Goal: Check status: Check status

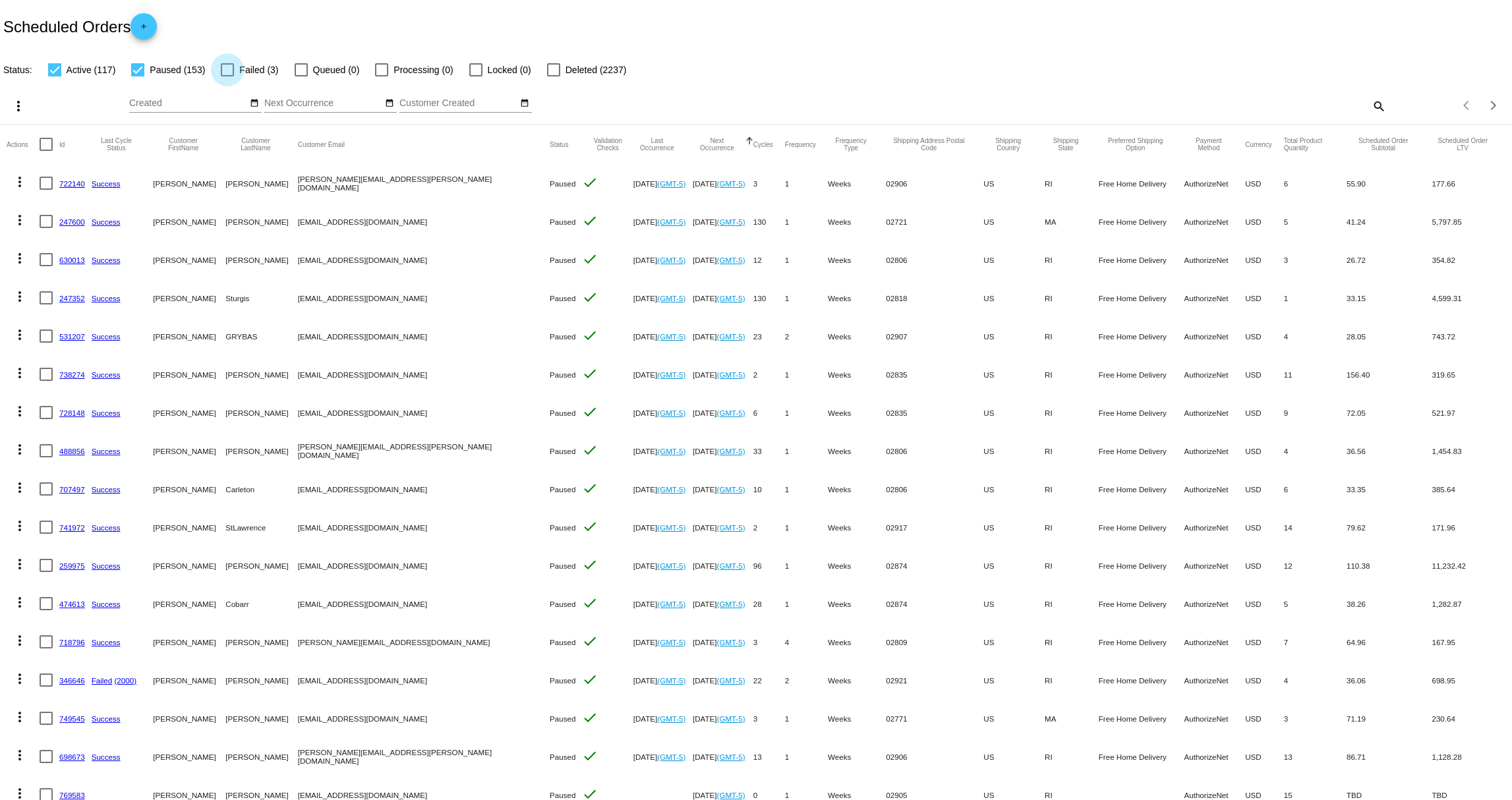
click at [255, 69] on span "Failed (3)" at bounding box center [258, 70] width 39 height 16
click at [228, 76] on input "Failed (3)" at bounding box center [227, 76] width 1 height 1
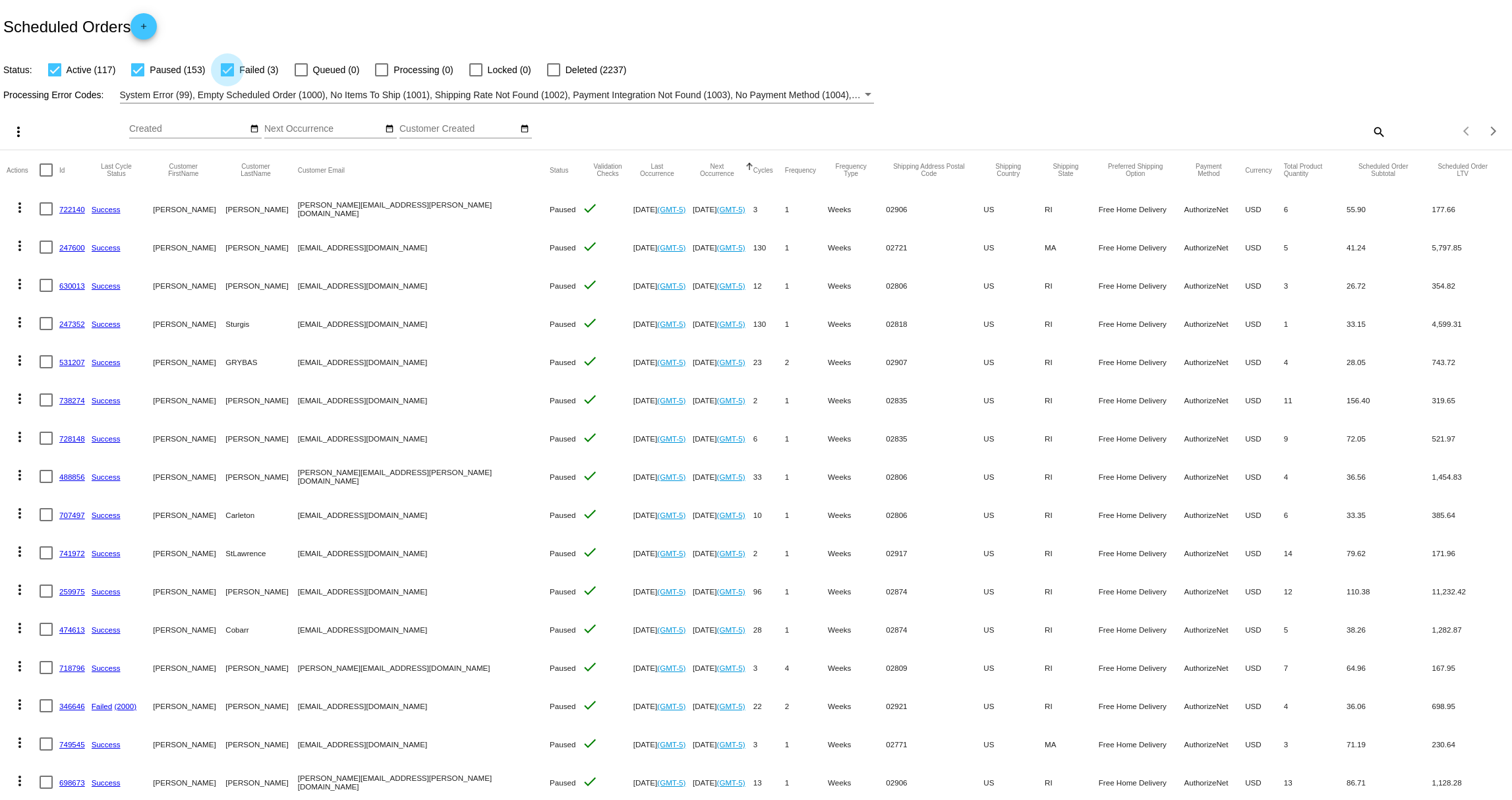
click at [259, 70] on span "Failed (3)" at bounding box center [258, 70] width 39 height 16
click at [228, 76] on input "Failed (3)" at bounding box center [227, 76] width 1 height 1
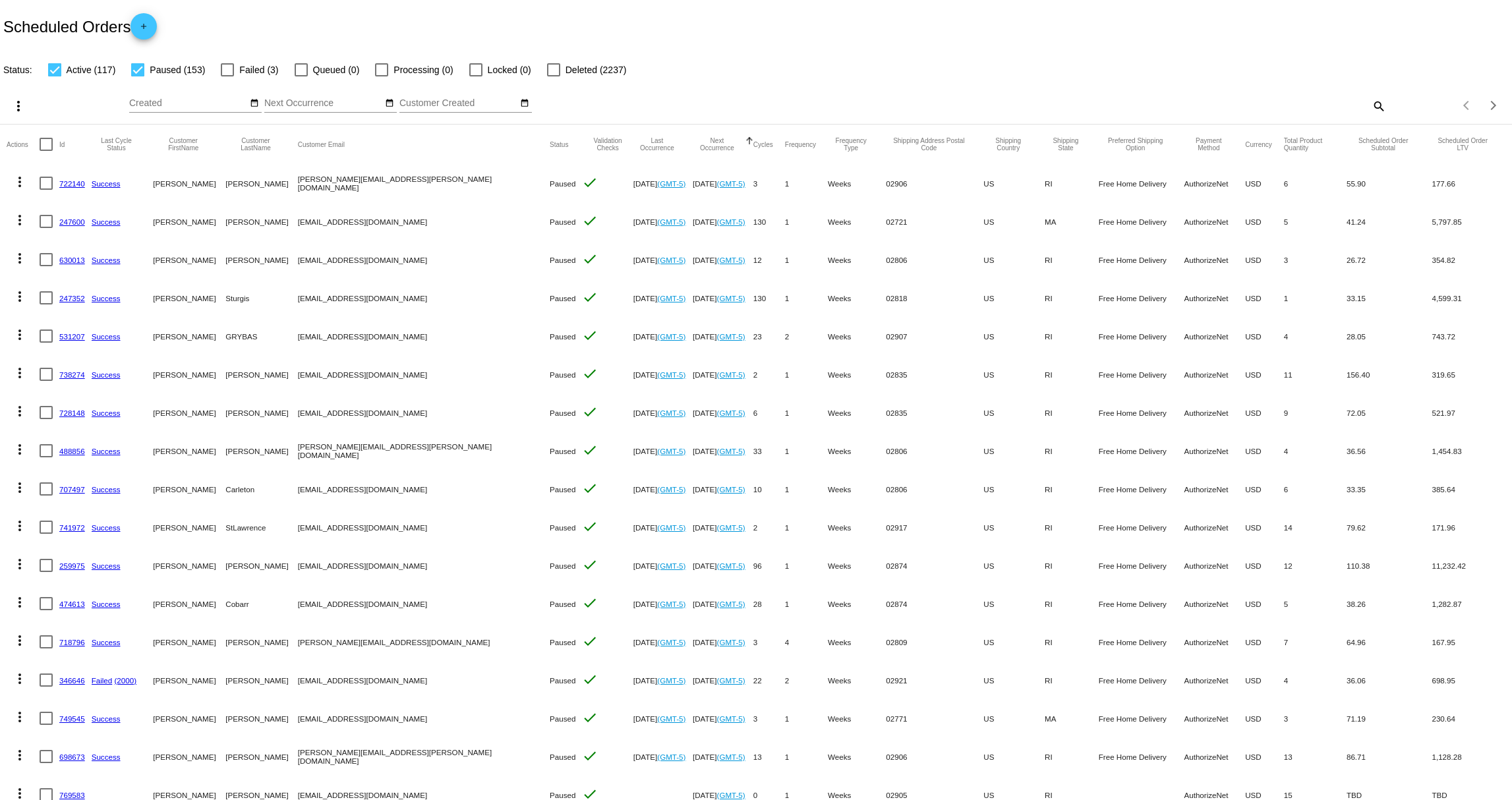
click at [258, 70] on span "Failed (3)" at bounding box center [258, 70] width 39 height 16
click at [228, 76] on input "Failed (3)" at bounding box center [227, 76] width 1 height 1
checkbox input "true"
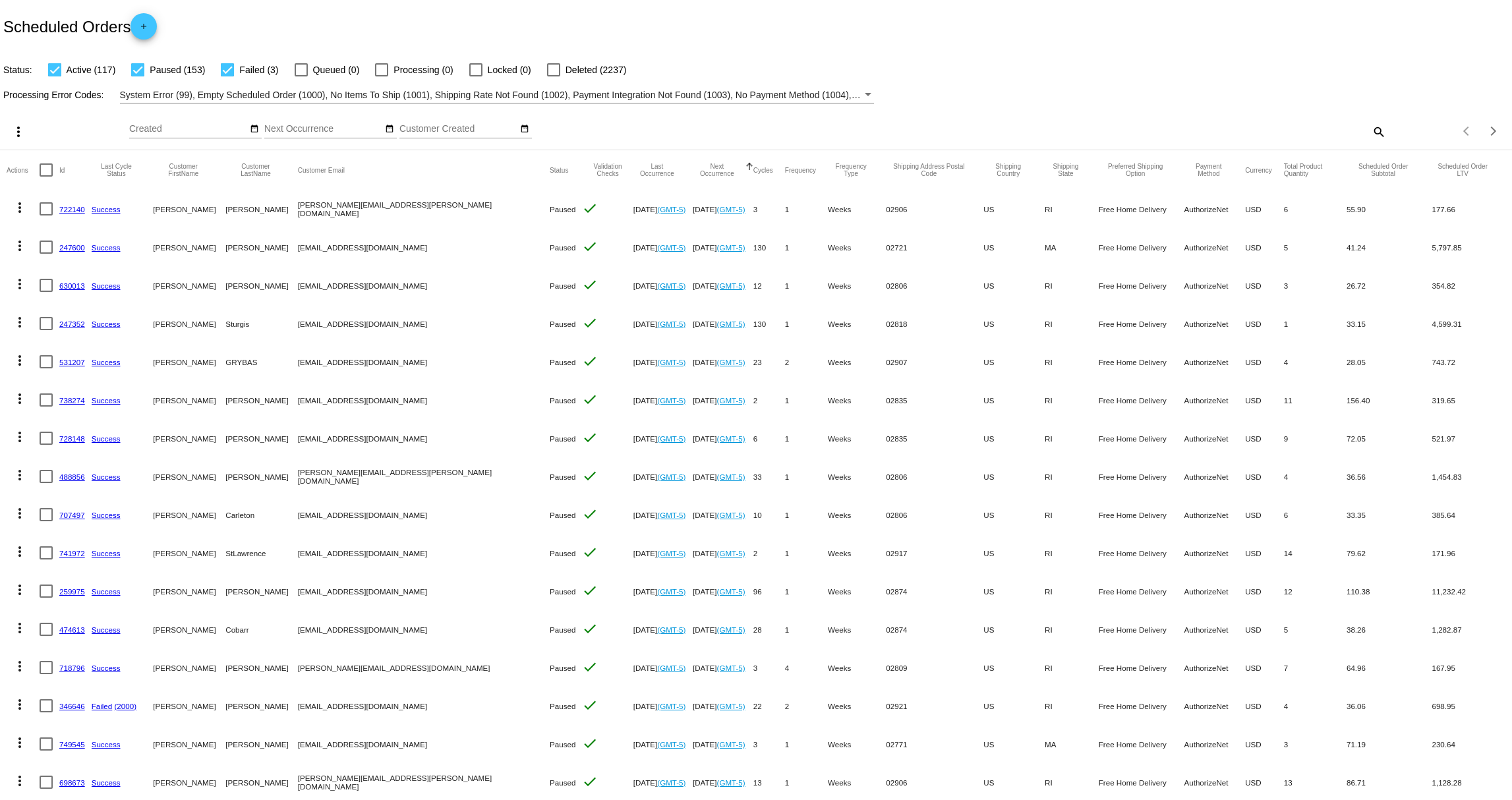
click at [186, 70] on span "Paused (153)" at bounding box center [177, 70] width 55 height 16
click at [138, 76] on input "Paused (153)" at bounding box center [137, 76] width 1 height 1
checkbox input "false"
click at [80, 70] on span "Active (117)" at bounding box center [91, 70] width 49 height 16
click at [55, 76] on input "Active (117)" at bounding box center [54, 76] width 1 height 1
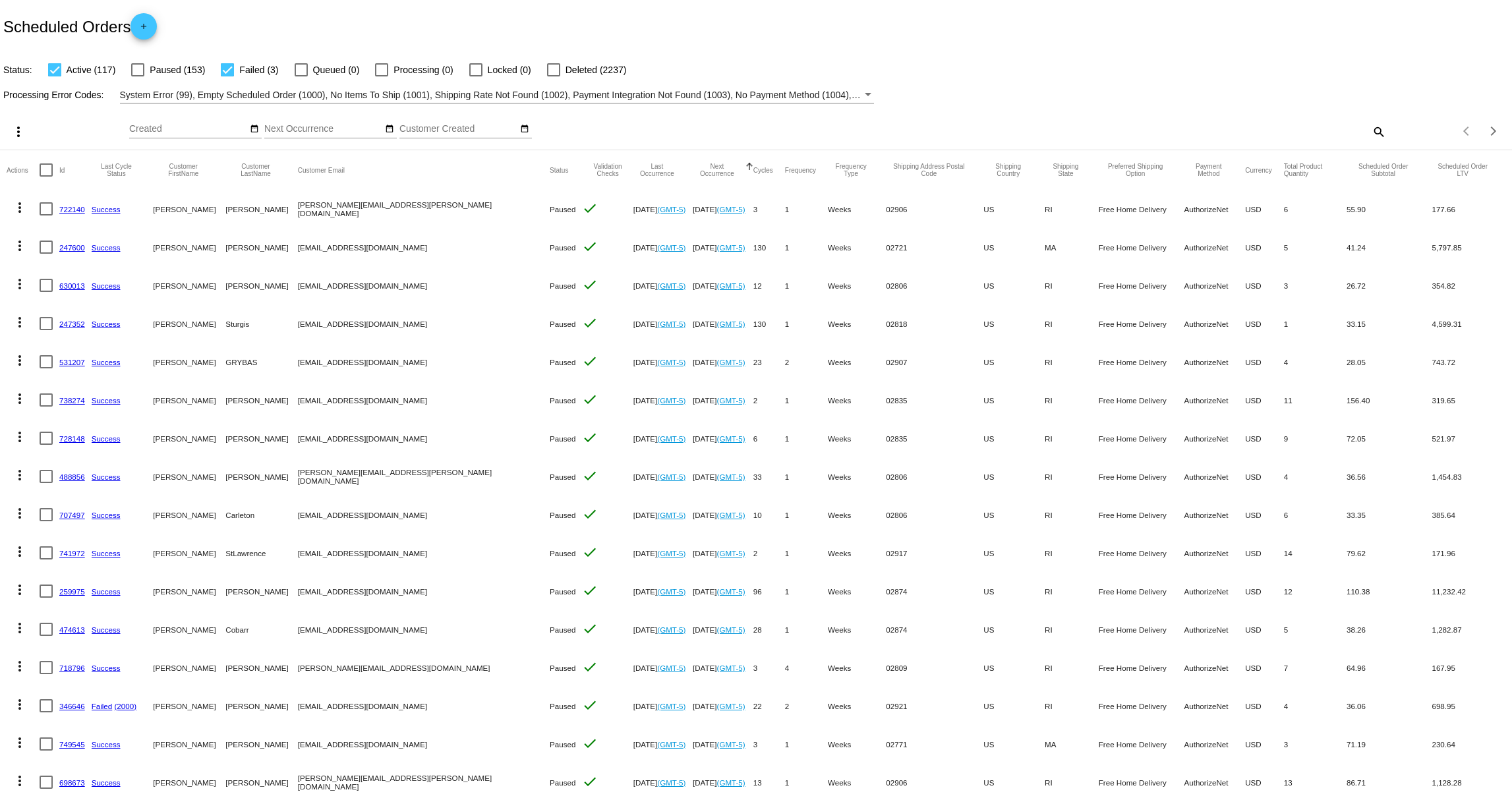
checkbox input "false"
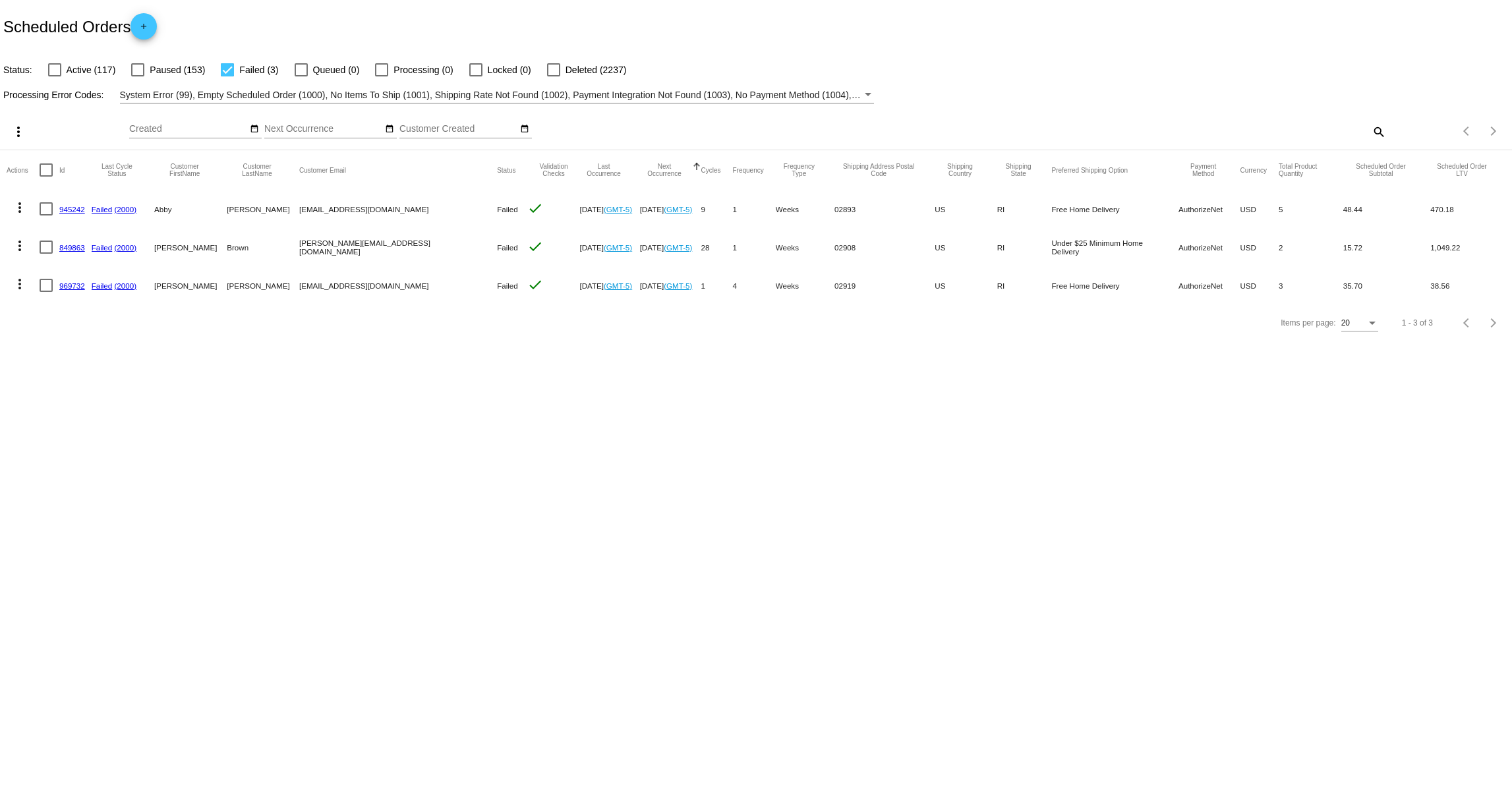
drag, startPoint x: 299, startPoint y: 211, endPoint x: 383, endPoint y: 214, distance: 84.1
click at [383, 214] on mat-cell "[EMAIL_ADDRESS][DOMAIN_NAME]" at bounding box center [398, 209] width 198 height 38
copy mat-cell "[EMAIL_ADDRESS][DOMAIN_NAME]"
